Goal: Task Accomplishment & Management: Manage account settings

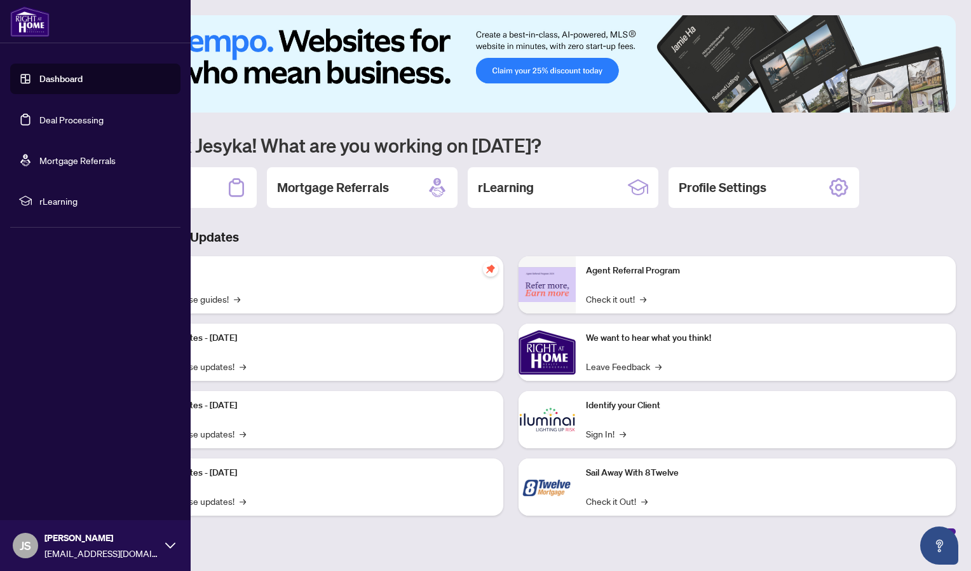
click at [41, 96] on ul "Dashboard Deal Processing Mortgage Referrals rLearning" at bounding box center [95, 140] width 170 height 152
click at [46, 114] on link "Deal Processing" at bounding box center [71, 119] width 64 height 11
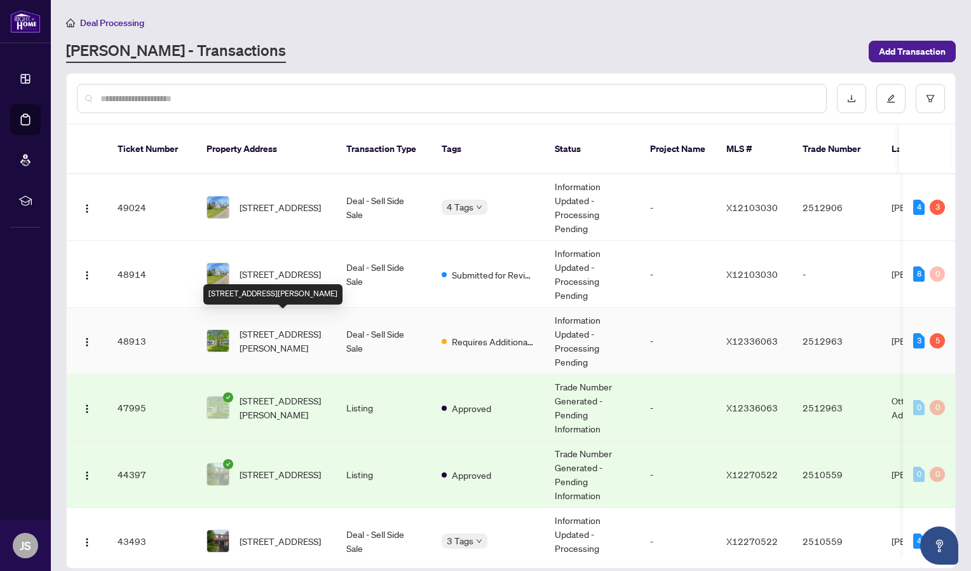
click at [282, 331] on span "[STREET_ADDRESS][PERSON_NAME]" at bounding box center [283, 341] width 86 height 28
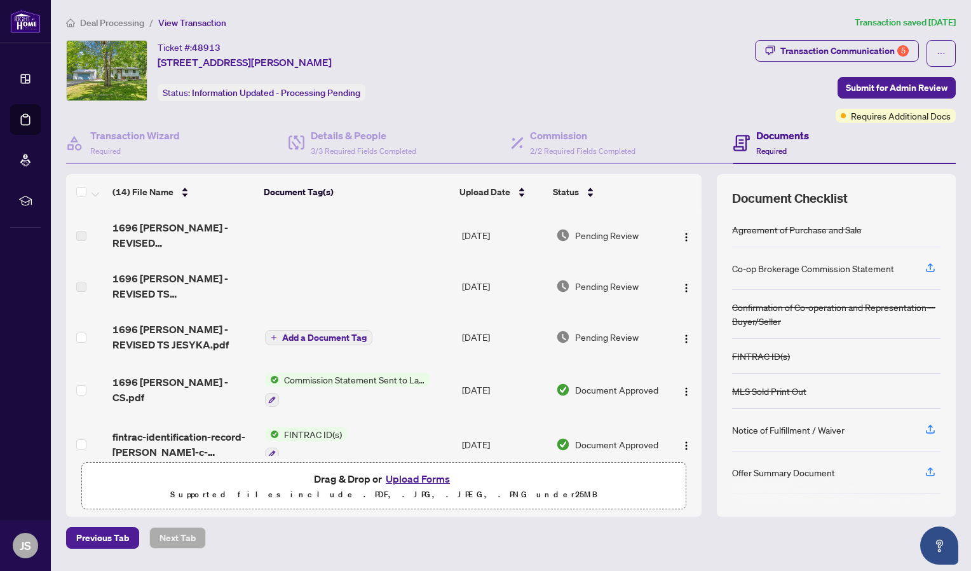
drag, startPoint x: 702, startPoint y: 216, endPoint x: 703, endPoint y: 236, distance: 20.3
click at [703, 236] on div "(14) File Name Document Tag(s) Upload Date Status 1696 [PERSON_NAME] - REVISED …" at bounding box center [511, 345] width 890 height 342
drag, startPoint x: 703, startPoint y: 236, endPoint x: 705, endPoint y: 273, distance: 36.3
click at [705, 273] on div "(14) File Name Document Tag(s) Upload Date Status 1696 [PERSON_NAME] - REVISED …" at bounding box center [511, 345] width 890 height 342
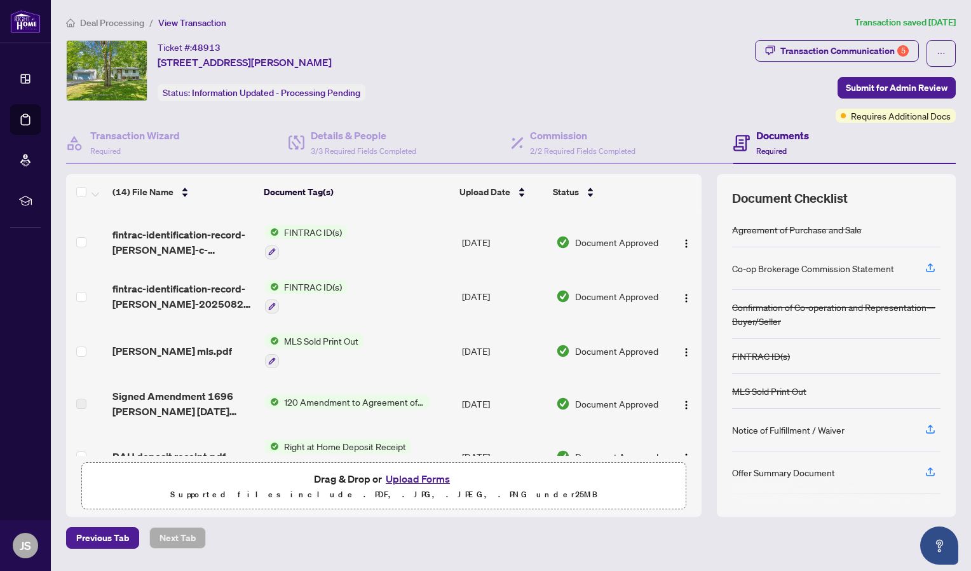
scroll to position [360, 0]
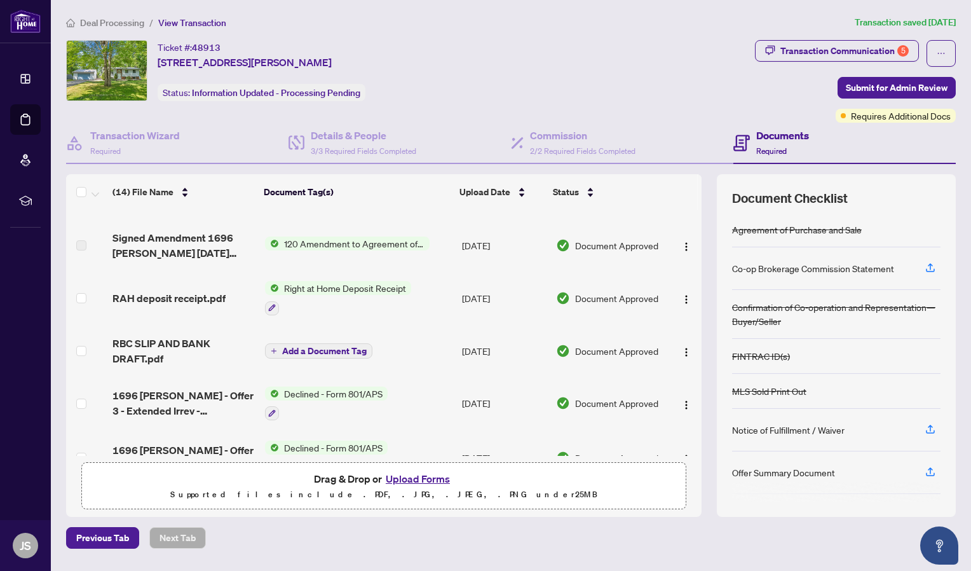
click at [397, 482] on button "Upload Forms" at bounding box center [418, 478] width 72 height 17
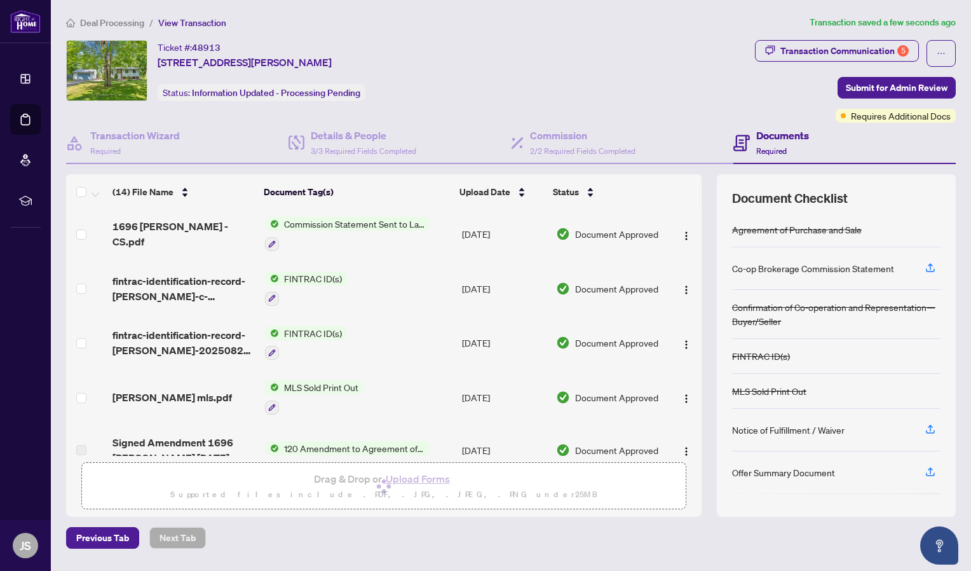
scroll to position [148, 0]
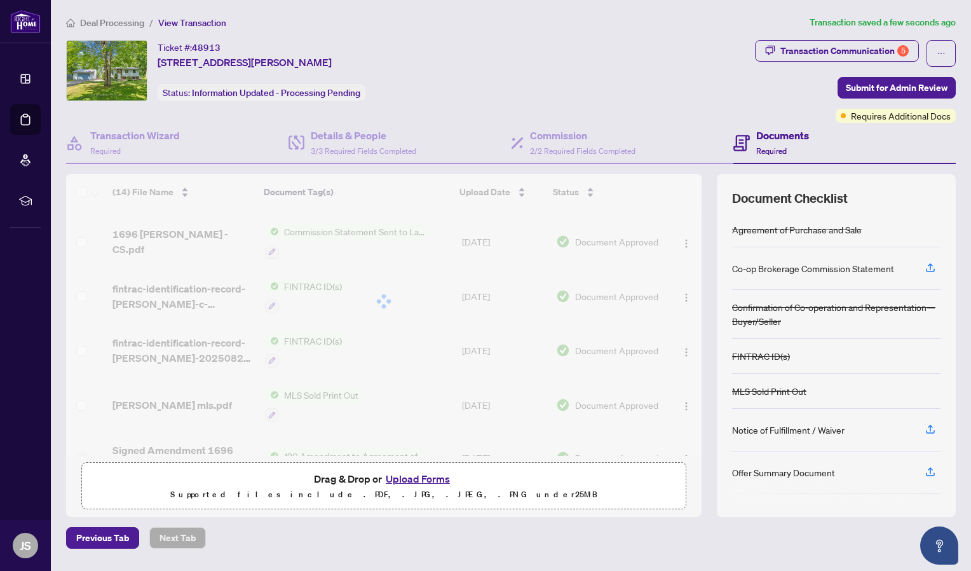
click at [700, 227] on div at bounding box center [383, 301] width 635 height 254
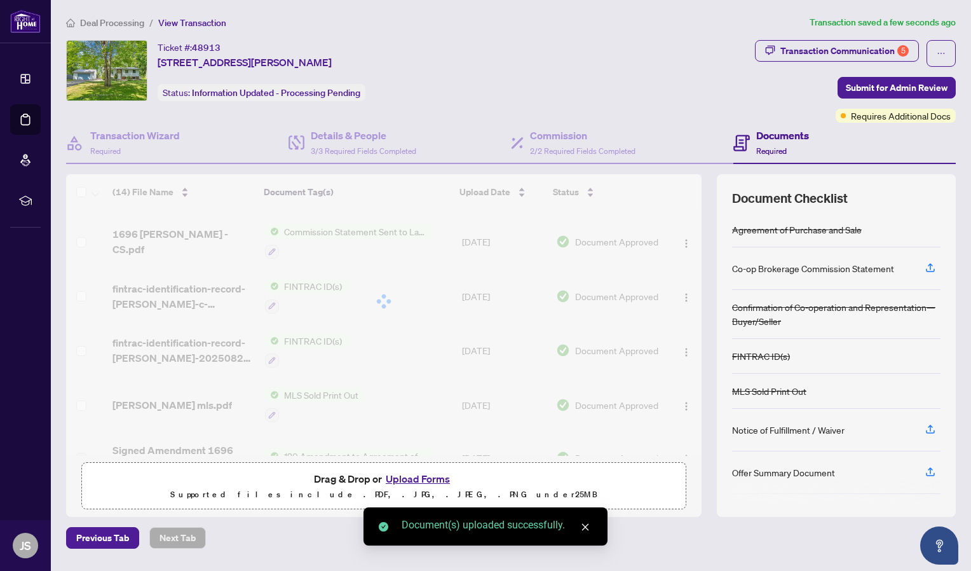
click at [700, 227] on div at bounding box center [383, 301] width 635 height 254
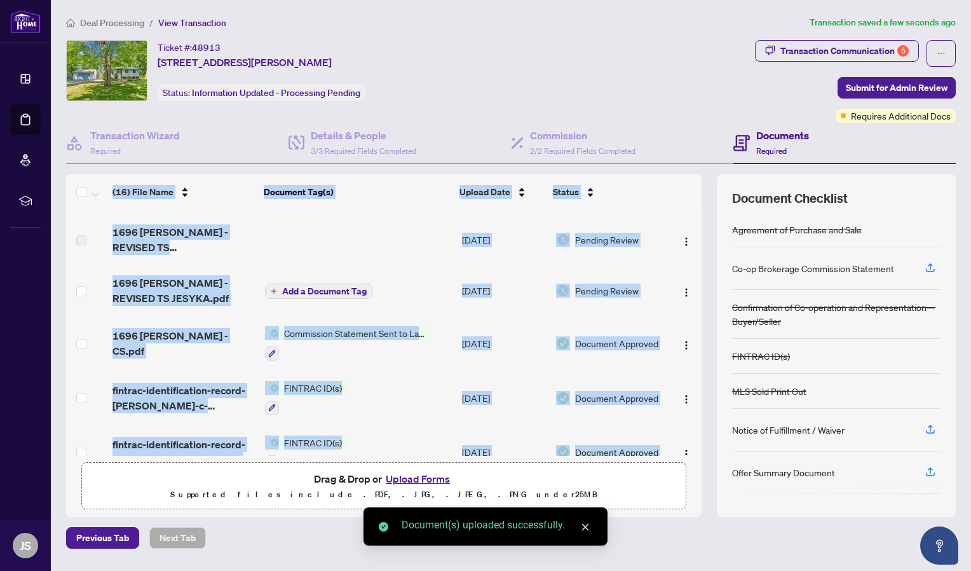
scroll to position [0, 0]
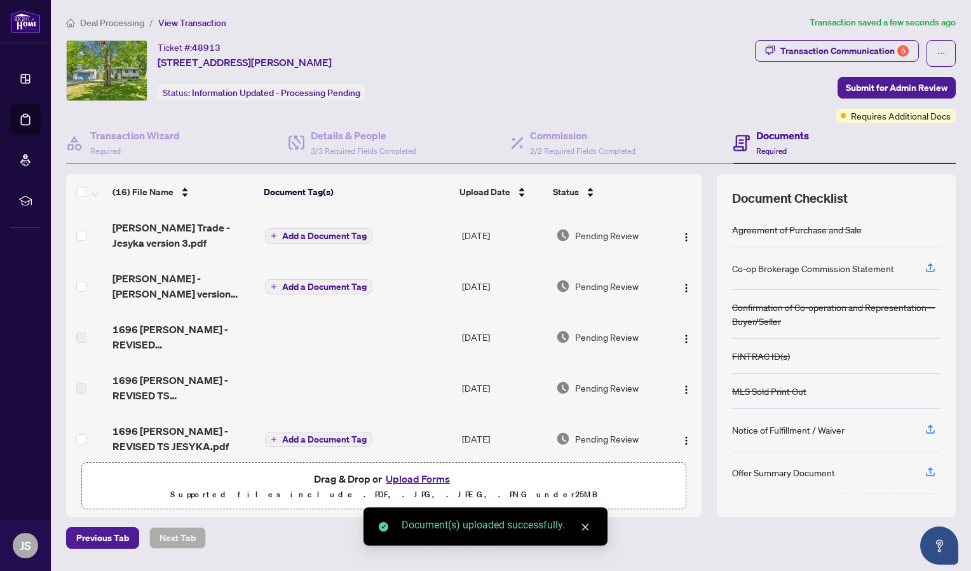
click at [655, 75] on div "Ticket #: 48913 [STREET_ADDRESS][PERSON_NAME] Status: Information Updated - Pro…" at bounding box center [408, 70] width 684 height 61
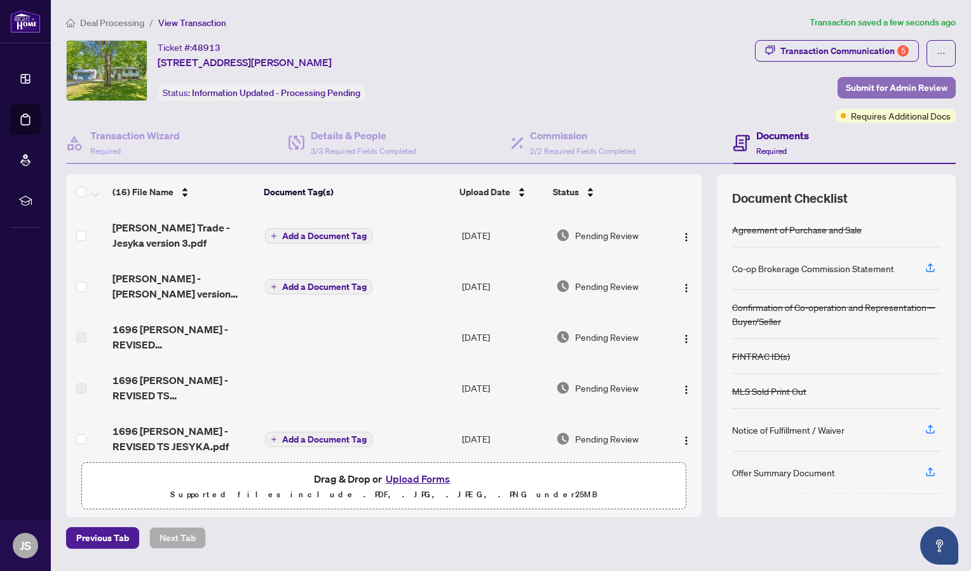
click at [895, 84] on span "Submit for Admin Review" at bounding box center [897, 88] width 102 height 20
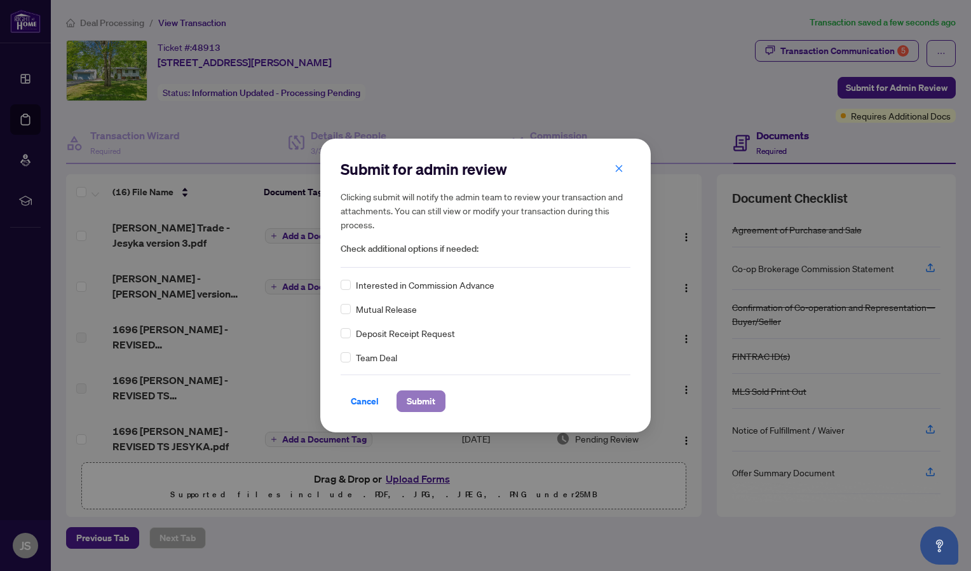
click at [430, 405] on span "Submit" at bounding box center [421, 401] width 29 height 20
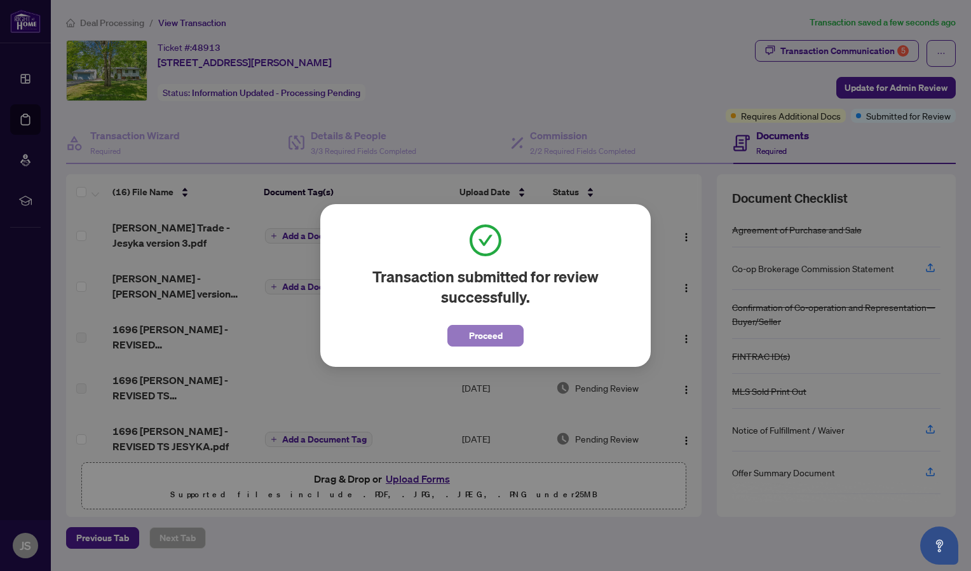
click at [482, 342] on span "Proceed" at bounding box center [486, 335] width 34 height 20
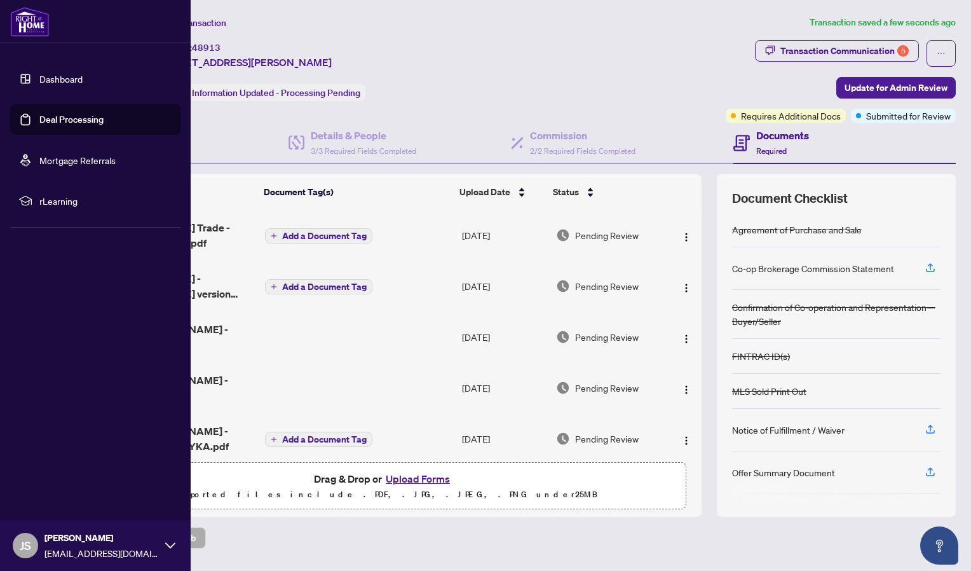
click at [27, 62] on li "Dashboard Deal Processing Mortgage Referrals rLearning" at bounding box center [95, 139] width 170 height 173
click at [39, 85] on link "Dashboard" at bounding box center [60, 78] width 43 height 11
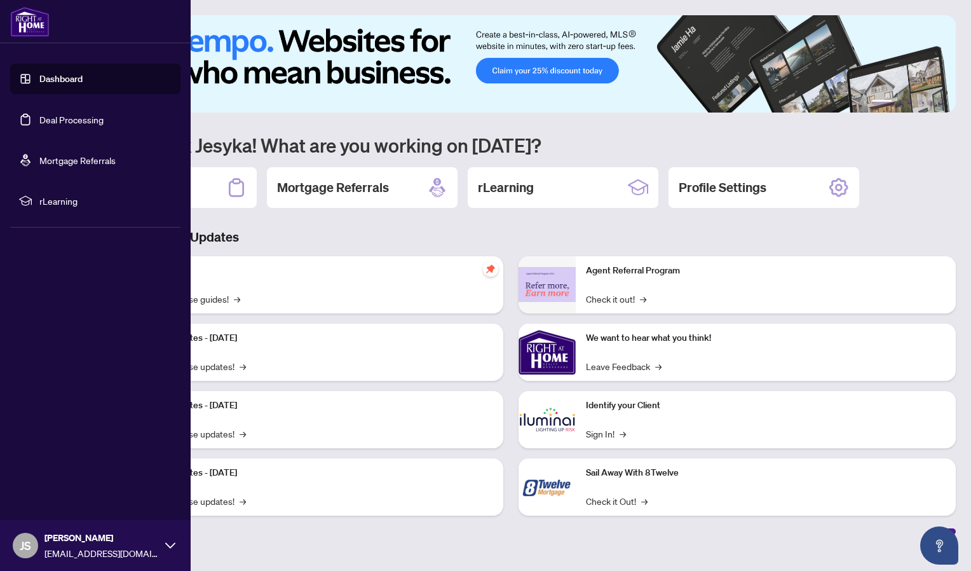
click at [39, 119] on link "Deal Processing" at bounding box center [71, 119] width 64 height 11
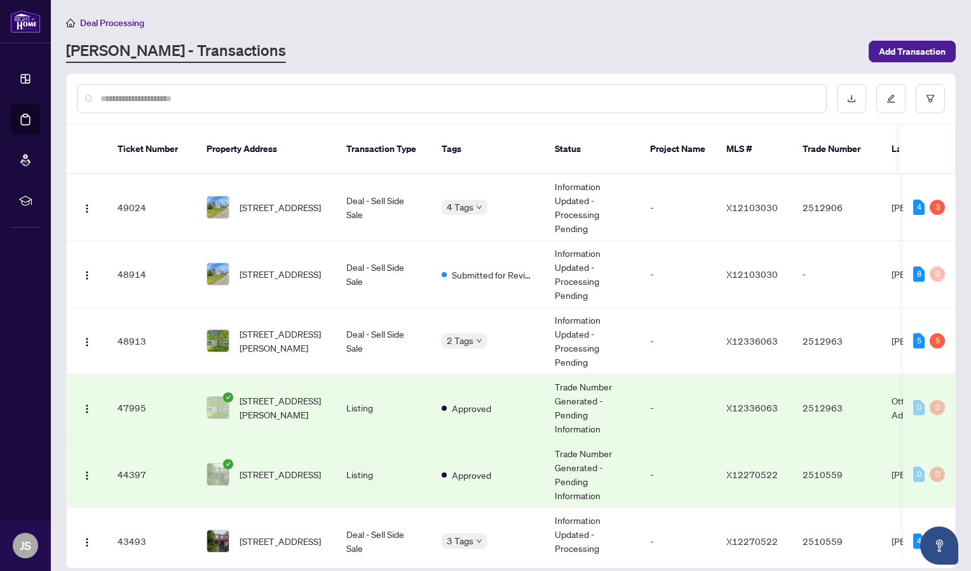
drag, startPoint x: 955, startPoint y: 168, endPoint x: 955, endPoint y: 179, distance: 11.4
click at [955, 179] on div "Ticket Number Property Address Transaction Type Tags Status Project Name MLS # …" at bounding box center [511, 320] width 890 height 495
drag, startPoint x: 955, startPoint y: 179, endPoint x: 953, endPoint y: 190, distance: 11.0
click at [953, 190] on div "Ticket Number Property Address Transaction Type Tags Status Project Name MLS # …" at bounding box center [511, 320] width 890 height 495
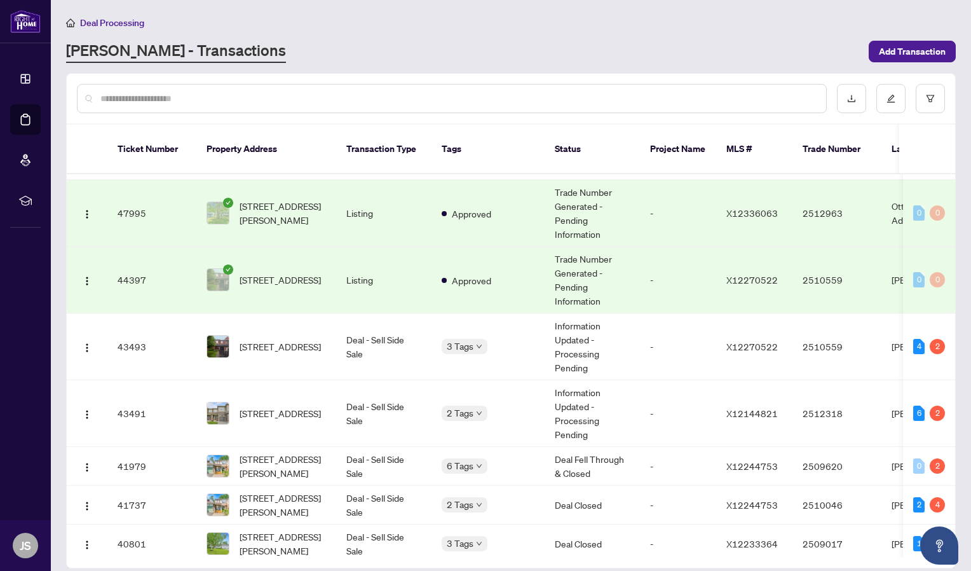
scroll to position [191, 0]
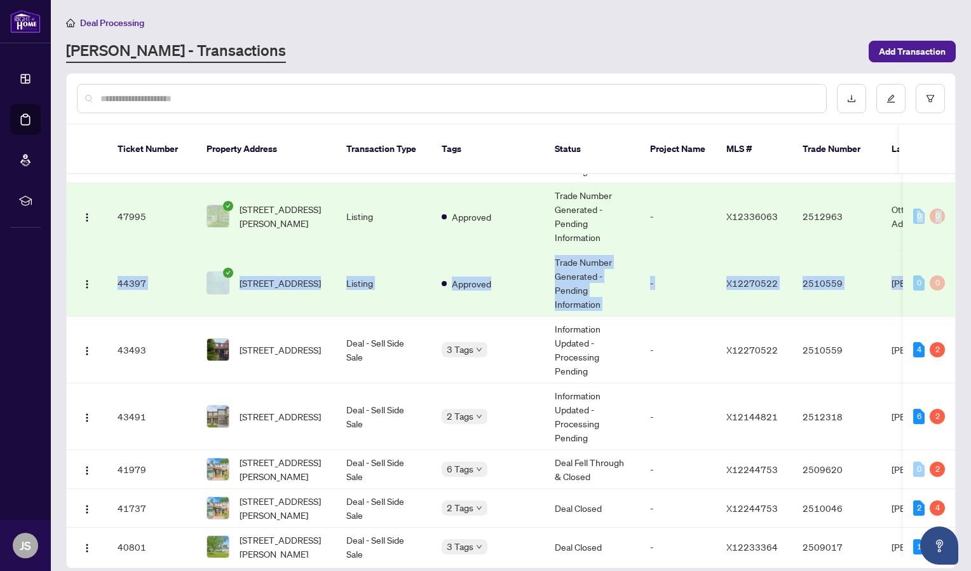
drag, startPoint x: 958, startPoint y: 233, endPoint x: 965, endPoint y: 285, distance: 52.0
click at [965, 285] on main "Deal Processing [PERSON_NAME] - Transactions Add Transaction Ticket Number Prop…" at bounding box center [511, 285] width 920 height 571
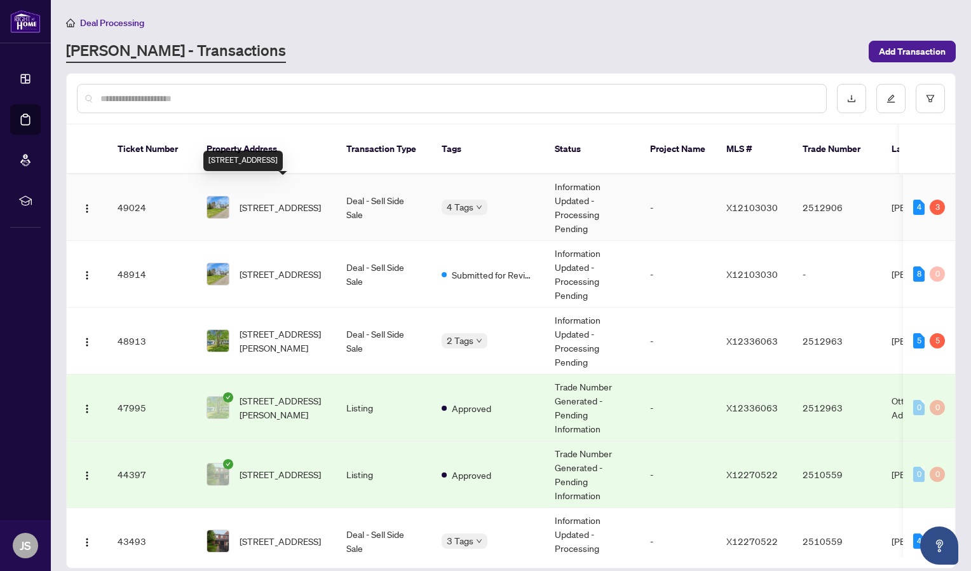
click at [280, 200] on span "[STREET_ADDRESS]" at bounding box center [280, 207] width 81 height 14
click at [376, 274] on td "Deal - Sell Side Sale" at bounding box center [383, 274] width 95 height 67
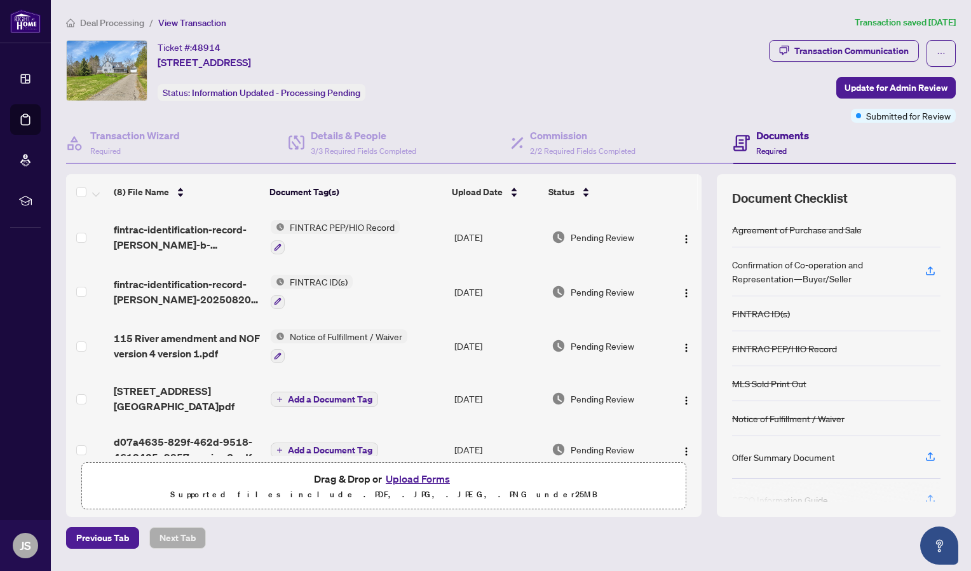
drag, startPoint x: 696, startPoint y: 225, endPoint x: 693, endPoint y: 252, distance: 27.6
click at [693, 252] on td at bounding box center [684, 237] width 34 height 55
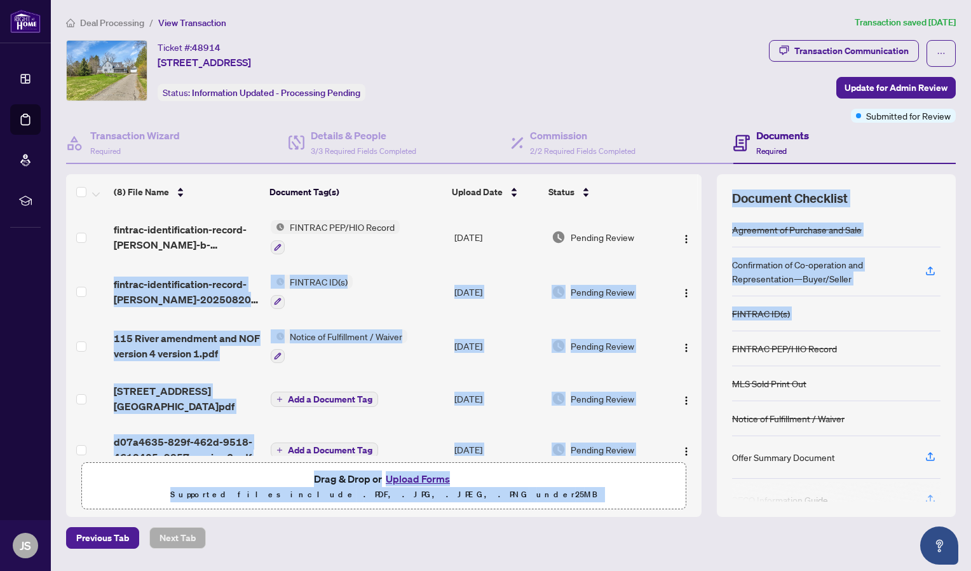
drag, startPoint x: 693, startPoint y: 252, endPoint x: 714, endPoint y: 335, distance: 85.2
click at [714, 335] on div "(8) File Name Document Tag(s) Upload Date Status fintrac-identification-record-…" at bounding box center [511, 345] width 890 height 342
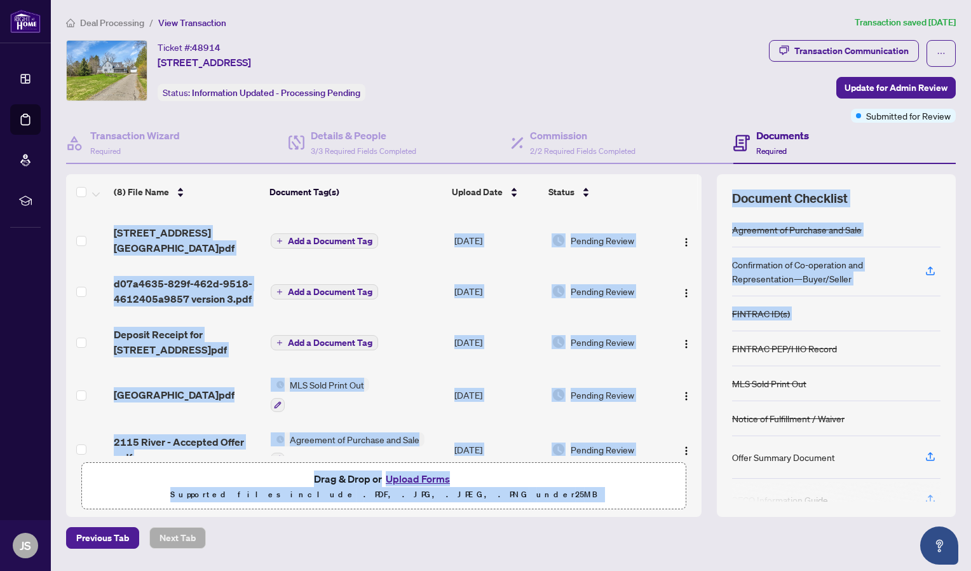
scroll to position [172, 0]
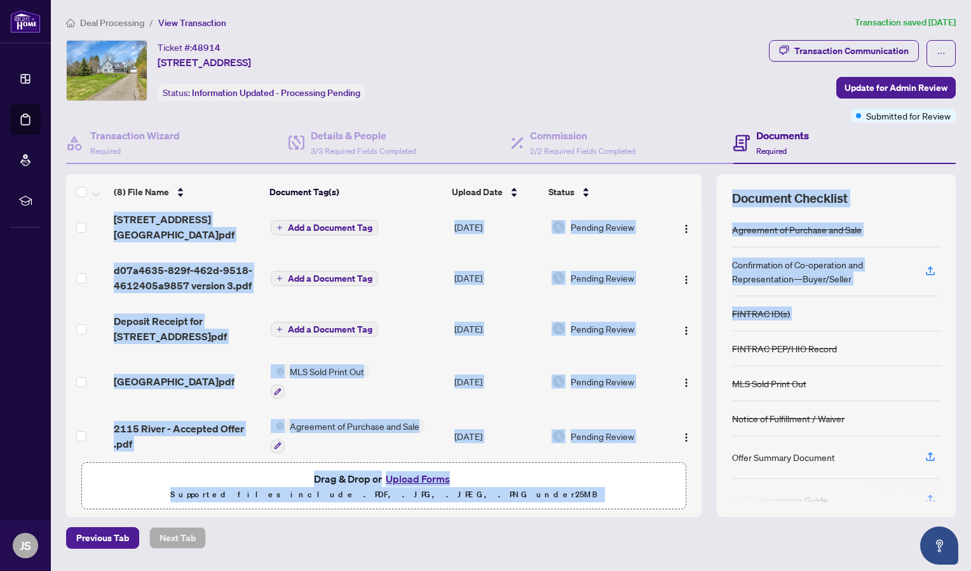
click at [617, 518] on div "Deal Processing / View Transaction Transaction saved [DATE] Ticket #: 48914 [ST…" at bounding box center [511, 281] width 900 height 533
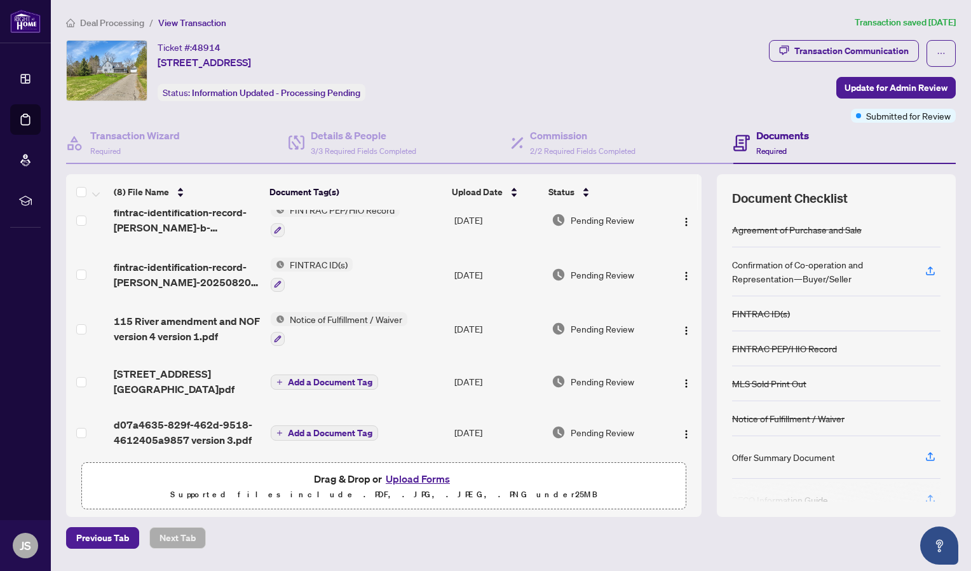
scroll to position [0, 0]
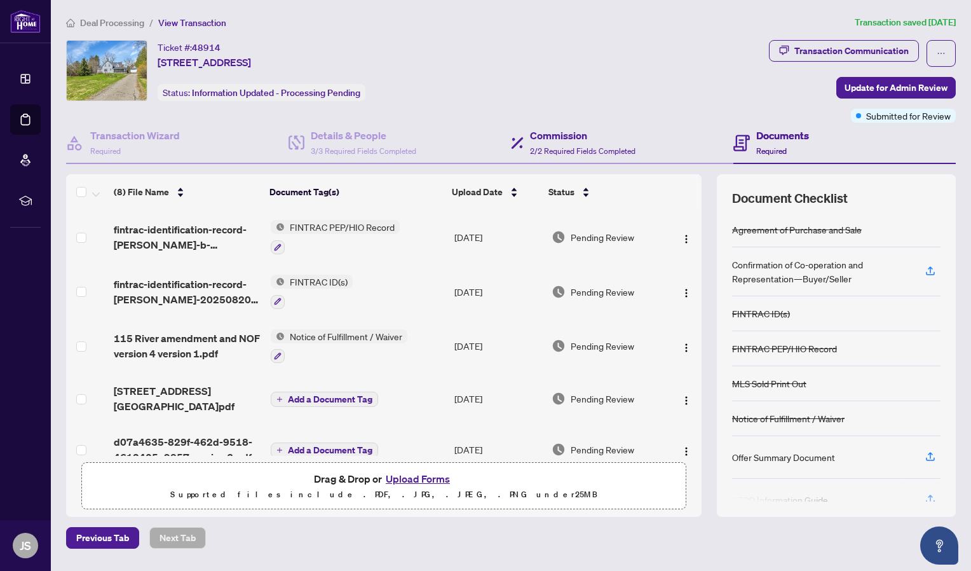
click at [565, 159] on div "Commission 2/2 Required Fields Completed" at bounding box center [622, 143] width 222 height 41
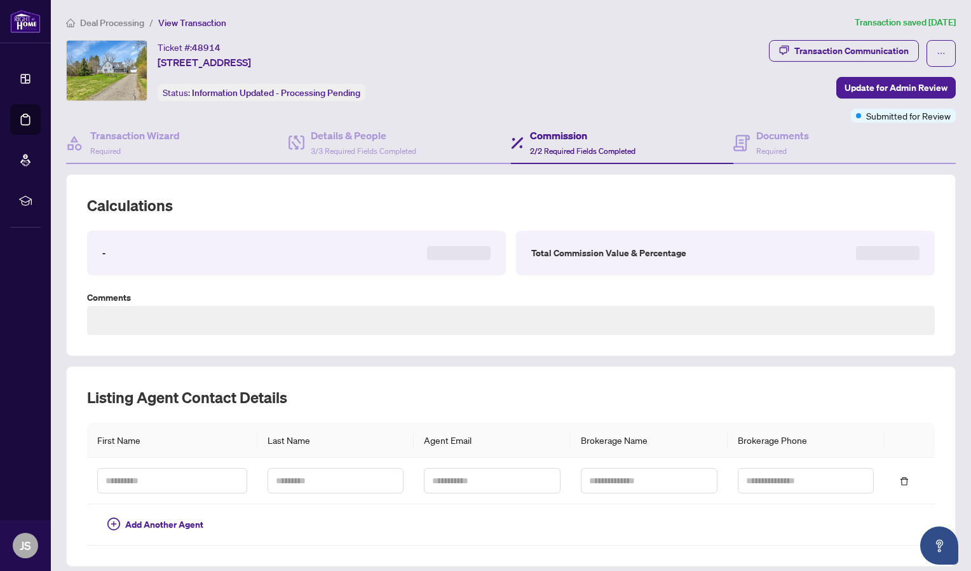
type textarea "**********"
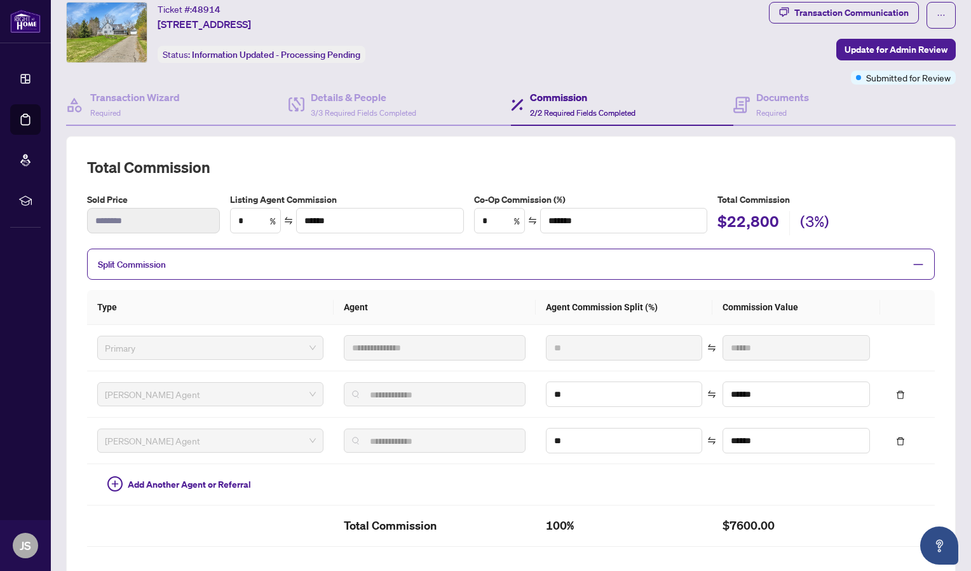
scroll to position [36, 0]
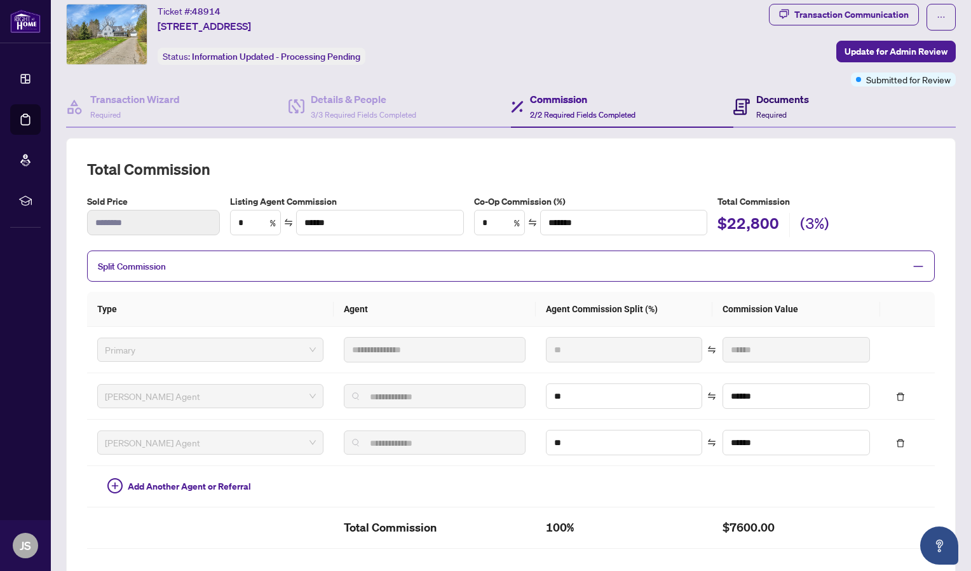
click at [761, 120] on div "Documents Required" at bounding box center [782, 106] width 53 height 30
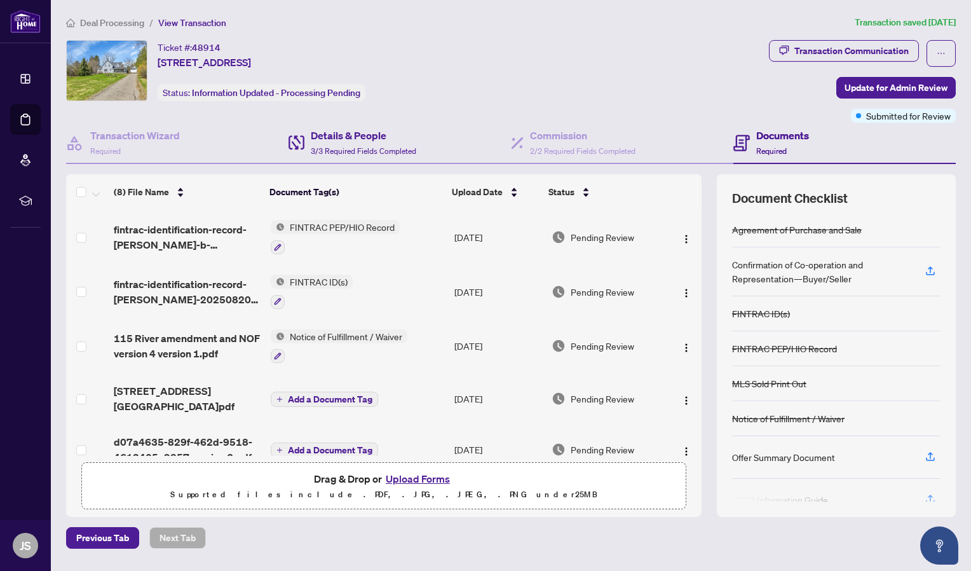
click at [357, 123] on div "Details & People 3/3 Required Fields Completed" at bounding box center [399, 143] width 222 height 41
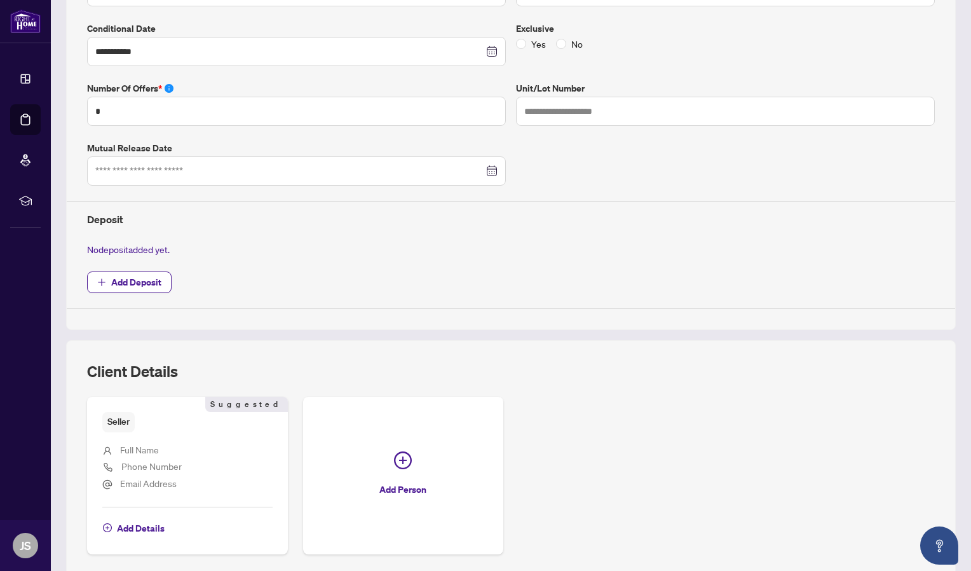
scroll to position [379, 0]
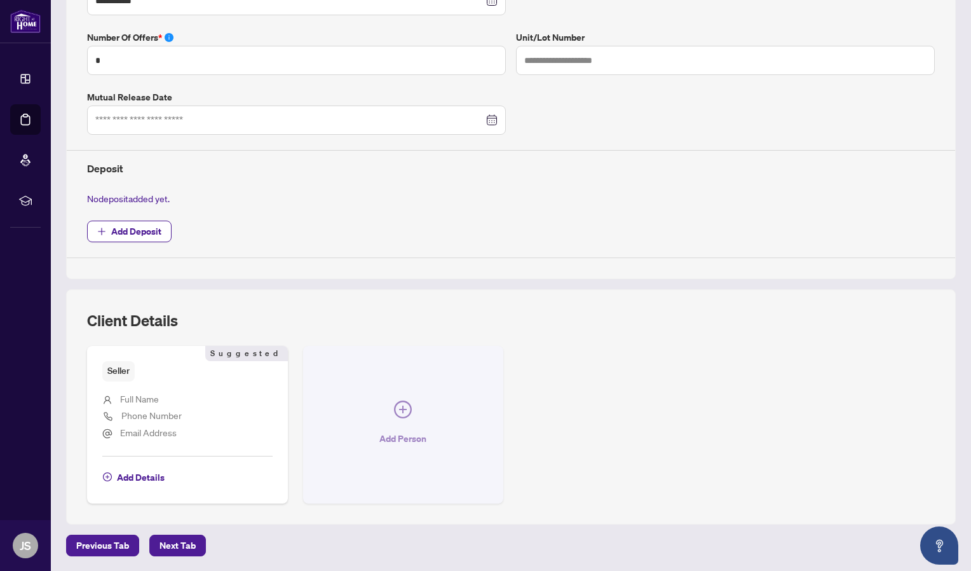
click at [395, 423] on button "Add Person" at bounding box center [403, 424] width 201 height 157
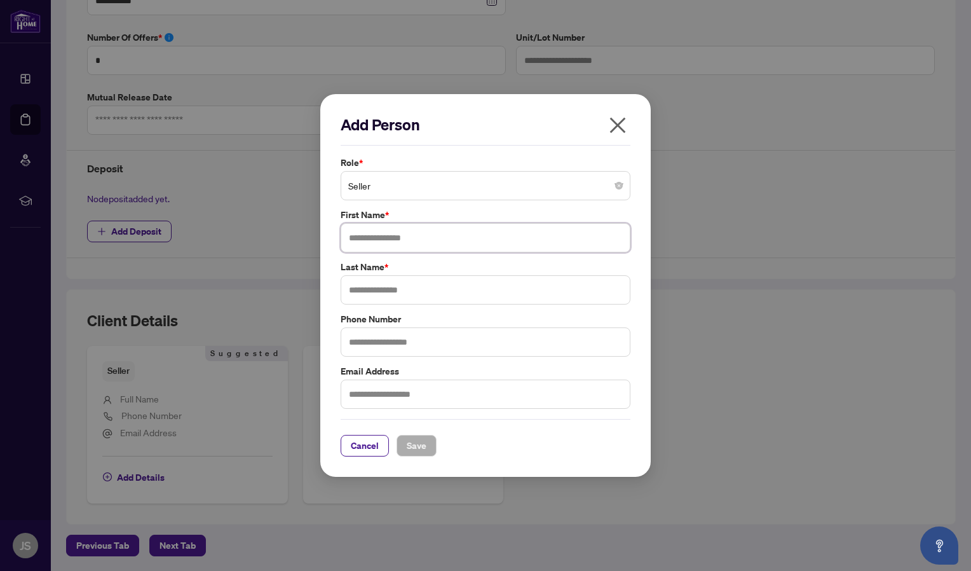
click at [383, 237] on input "text" at bounding box center [486, 237] width 290 height 29
click at [374, 187] on span "Seller" at bounding box center [485, 185] width 274 height 24
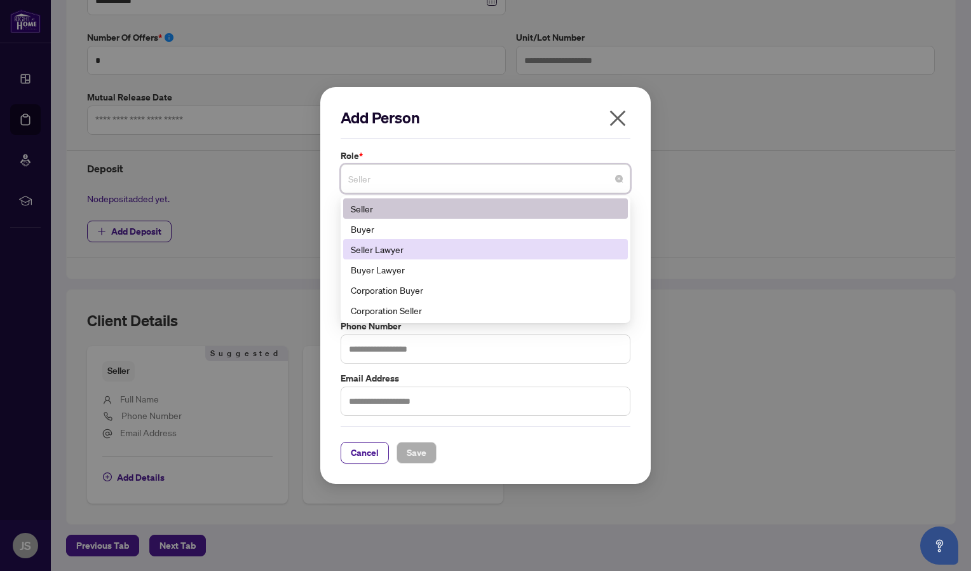
click at [391, 249] on div "Seller Lawyer" at bounding box center [485, 249] width 269 height 14
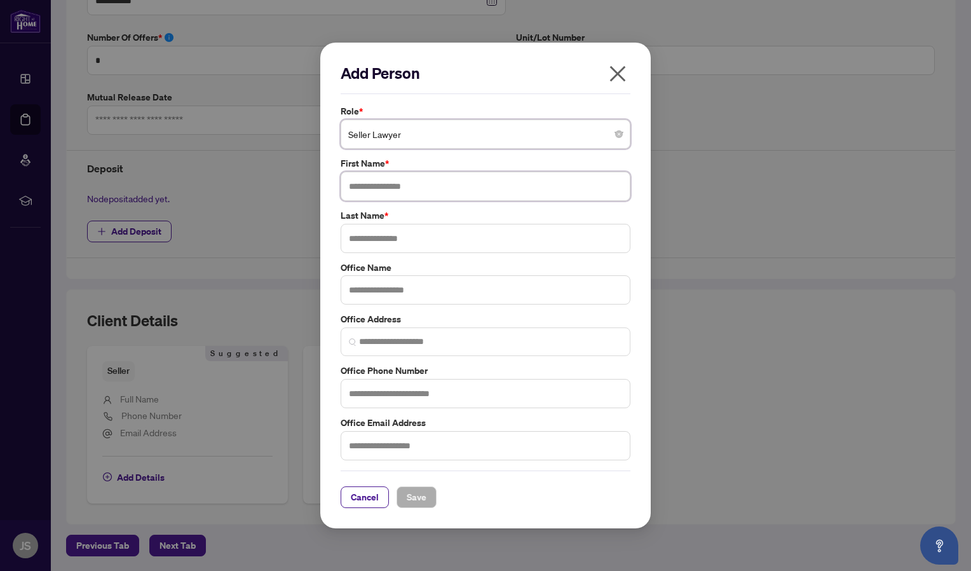
click at [374, 191] on input "text" at bounding box center [486, 186] width 290 height 29
type input "******"
click at [418, 503] on span "Save" at bounding box center [417, 497] width 20 height 20
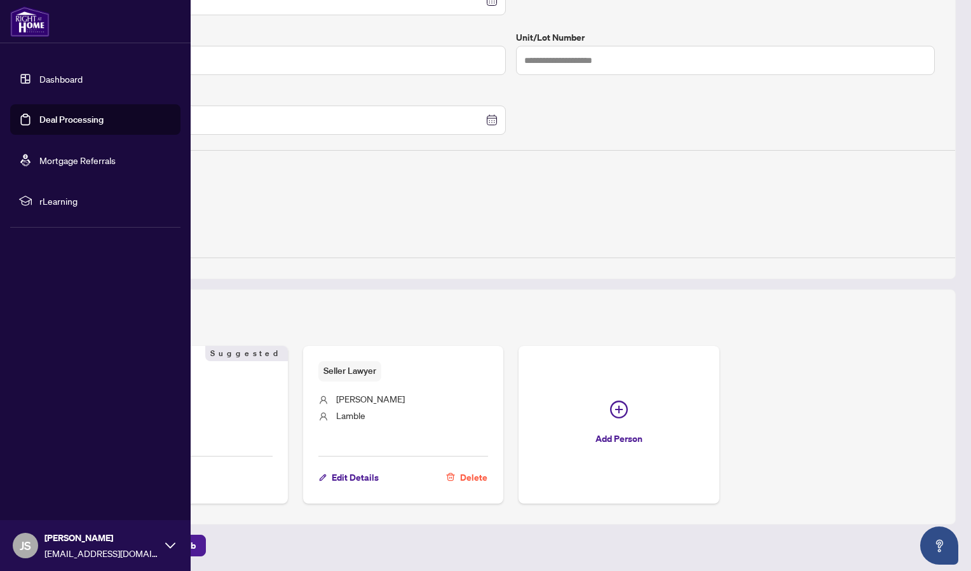
click at [39, 82] on link "Dashboard" at bounding box center [60, 78] width 43 height 11
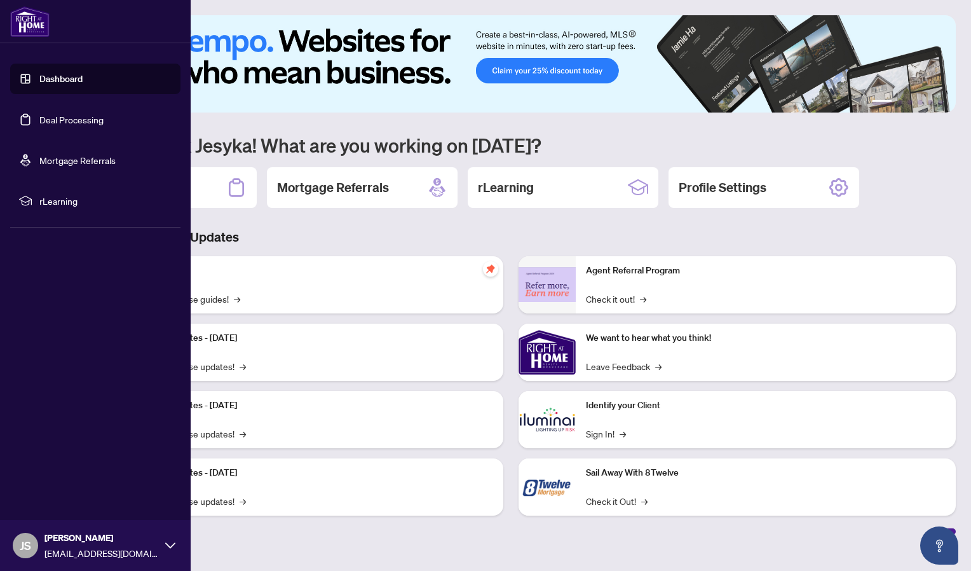
click at [39, 119] on link "Deal Processing" at bounding box center [71, 119] width 64 height 11
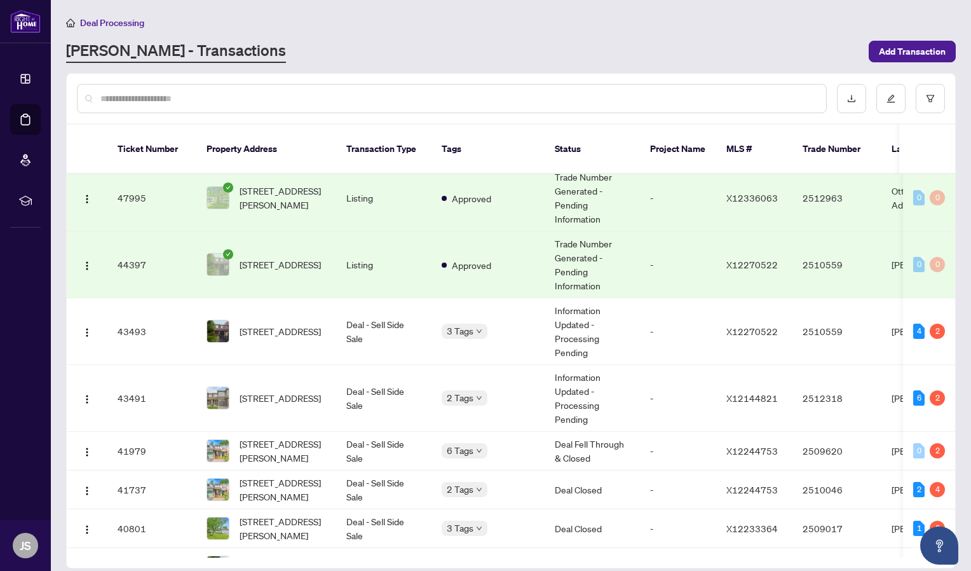
scroll to position [224, 0]
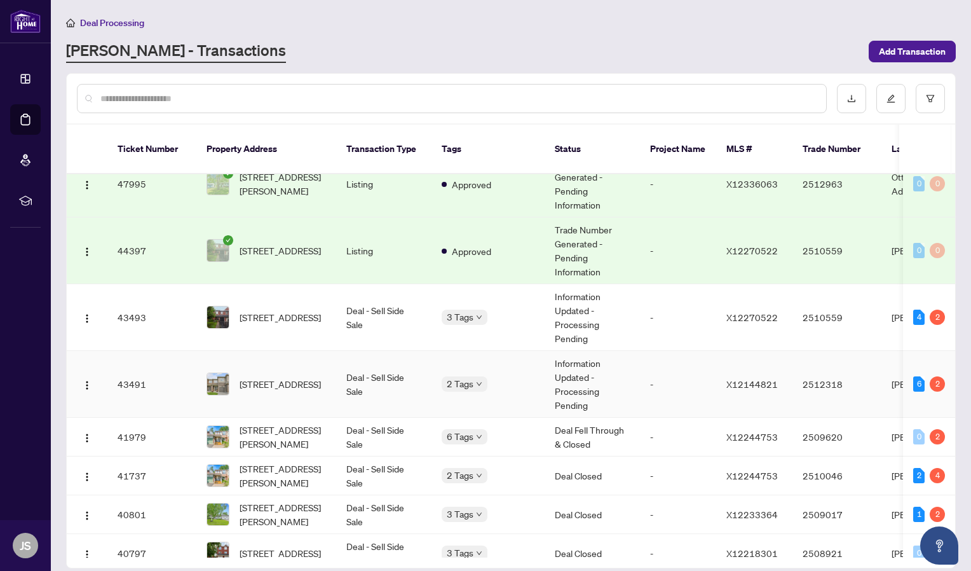
click at [462, 382] on td "2 Tags" at bounding box center [487, 384] width 113 height 67
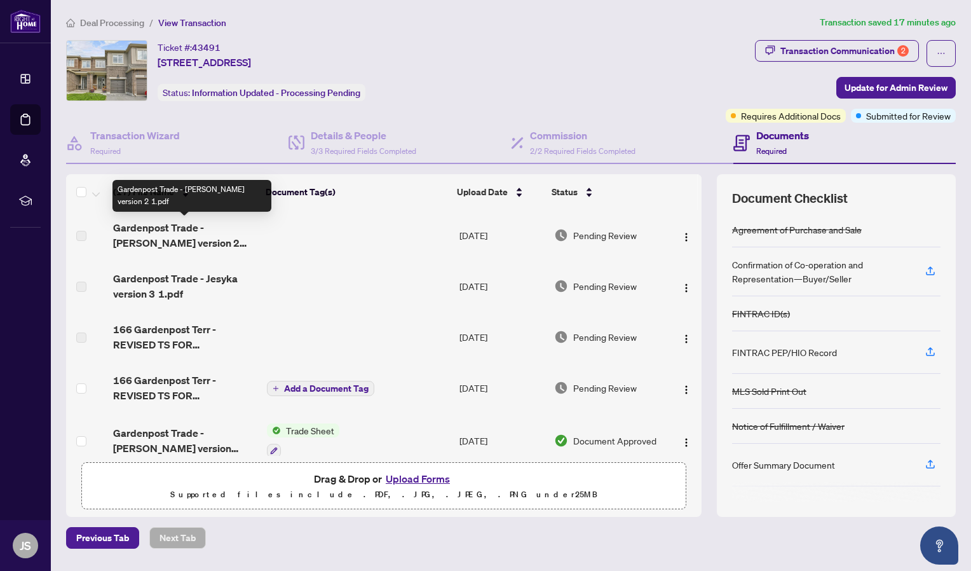
click at [141, 236] on span "Gardenpost Trade - [PERSON_NAME] version 2 1.pdf" at bounding box center [185, 235] width 144 height 30
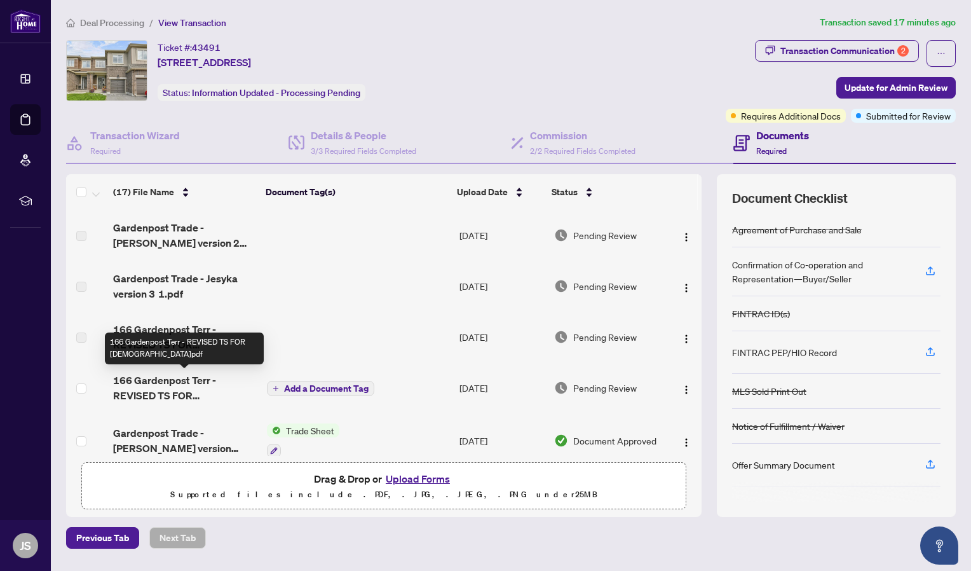
click at [158, 385] on span "166 Gardenpost Terr - REVISED TS FOR [DEMOGRAPHIC_DATA]pdf" at bounding box center [185, 387] width 144 height 30
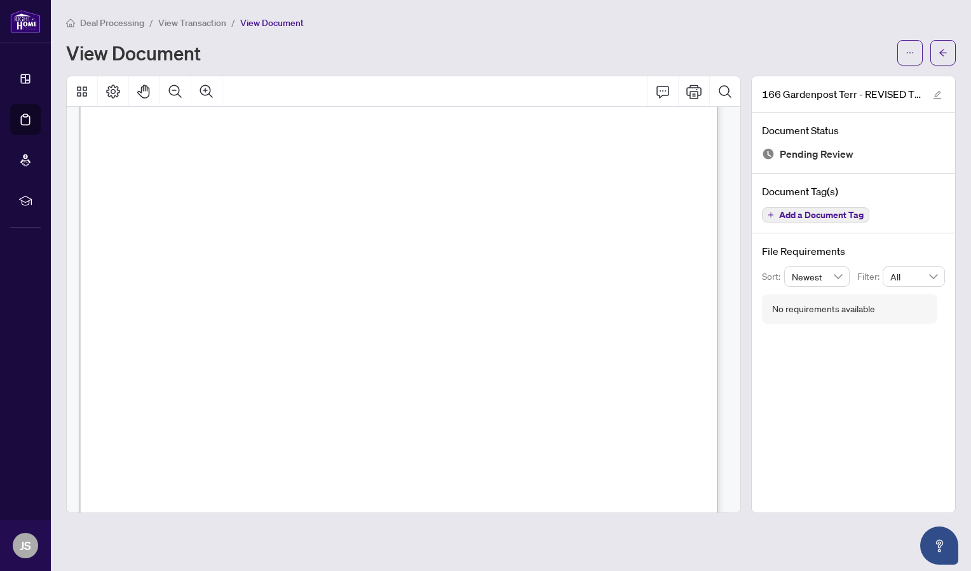
scroll to position [170, 0]
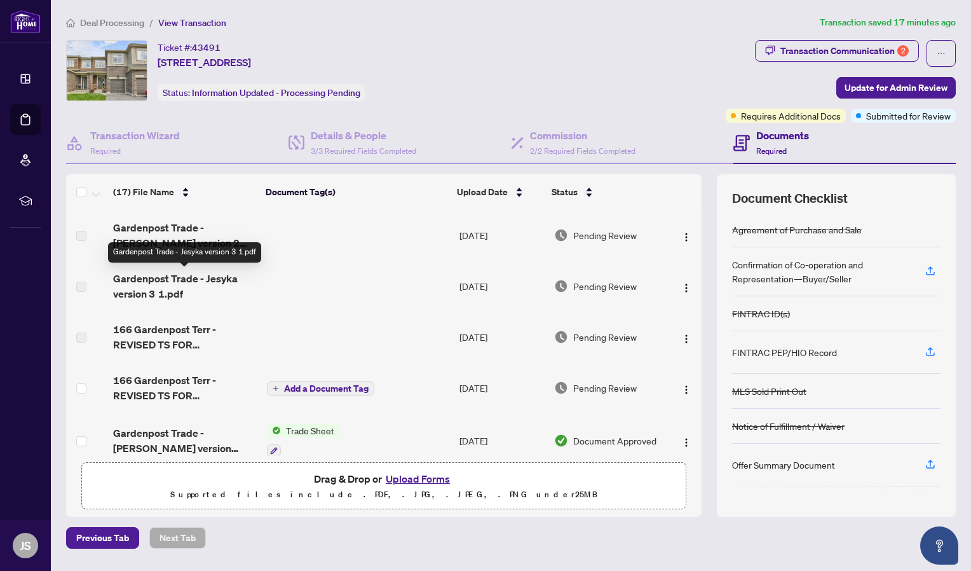
click at [163, 280] on span "Gardenpost Trade - Jesyka version 3 1.pdf" at bounding box center [185, 286] width 144 height 30
click at [207, 283] on span "Gardenpost Trade - Jesyka version 3 1.pdf" at bounding box center [185, 286] width 144 height 30
click at [197, 271] on span "Gardenpost Trade - Jesyka version 3 1.pdf" at bounding box center [185, 286] width 144 height 30
click at [165, 276] on span "Gardenpost Trade - Jesyka version 3 1.pdf" at bounding box center [185, 286] width 144 height 30
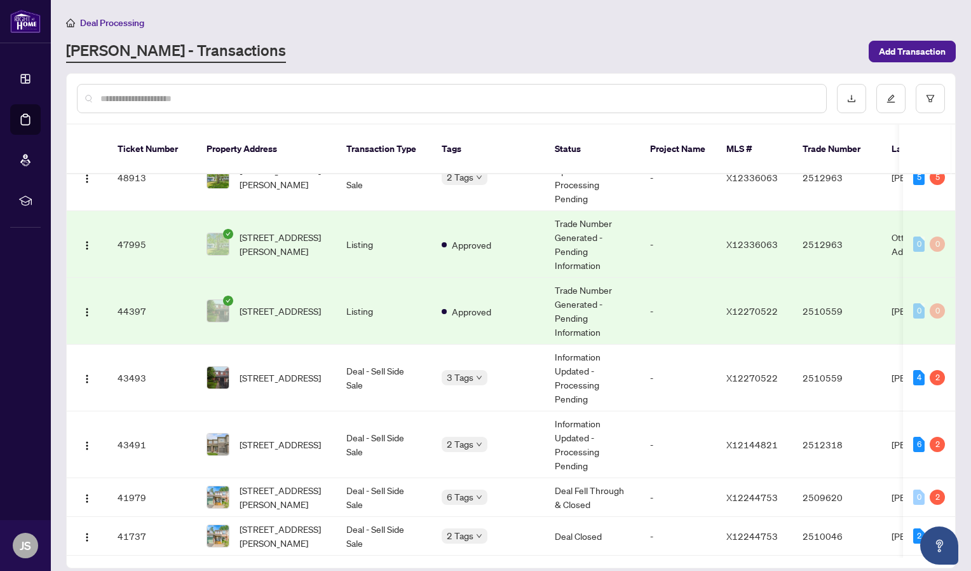
scroll to position [172, 0]
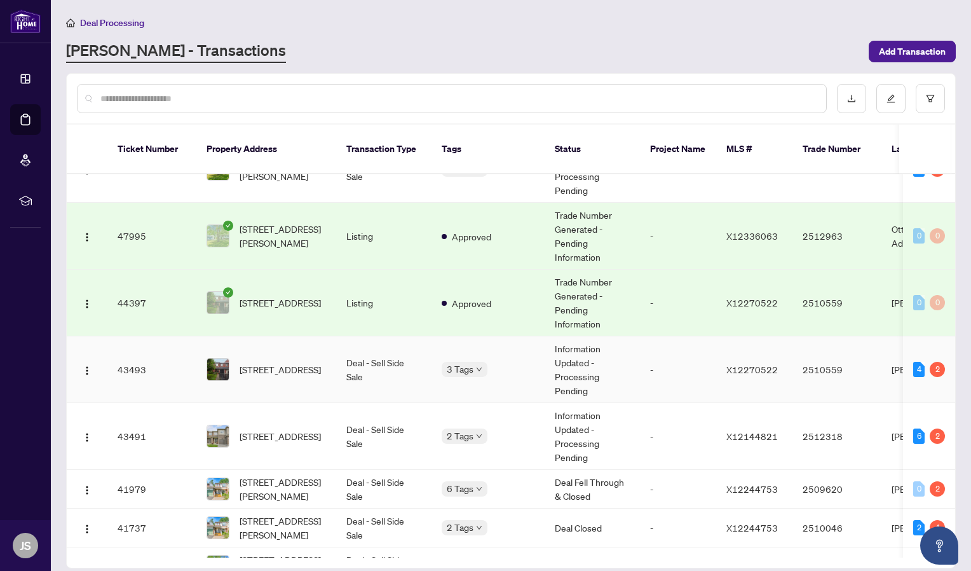
click at [278, 362] on span "[STREET_ADDRESS]" at bounding box center [280, 369] width 81 height 14
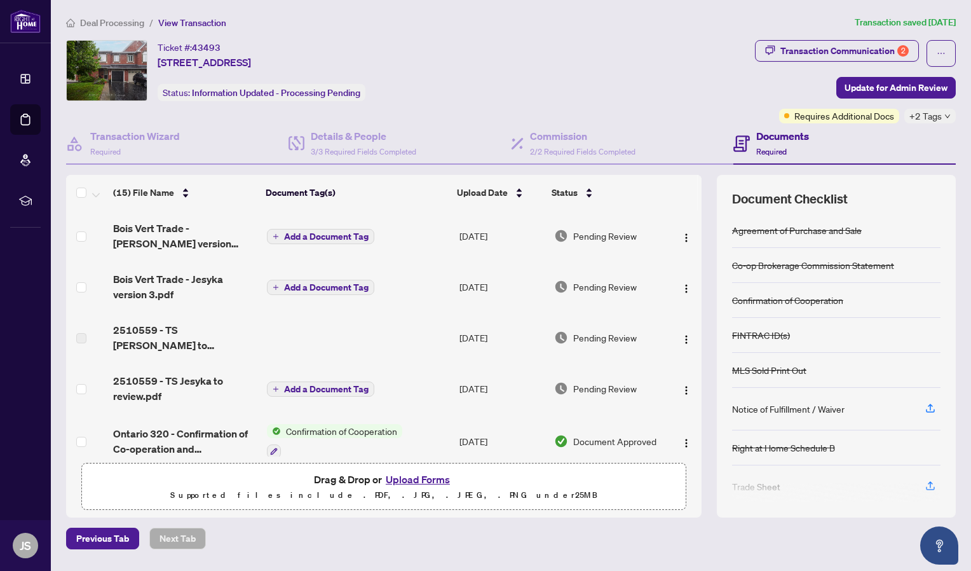
click at [156, 293] on span "Bois Vert Trade - Jesyka version 3.pdf" at bounding box center [185, 286] width 144 height 30
click at [199, 47] on span "43493" at bounding box center [206, 47] width 29 height 11
copy span "43493"
